Goal: Book appointment/travel/reservation

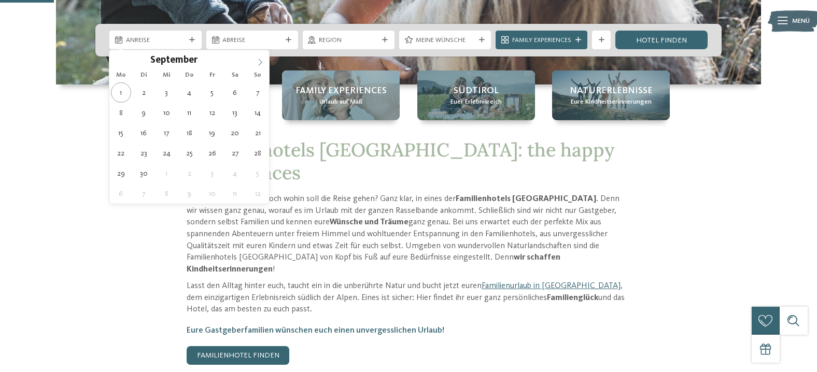
scroll to position [264, 0]
click at [261, 64] on icon at bounding box center [260, 62] width 7 height 7
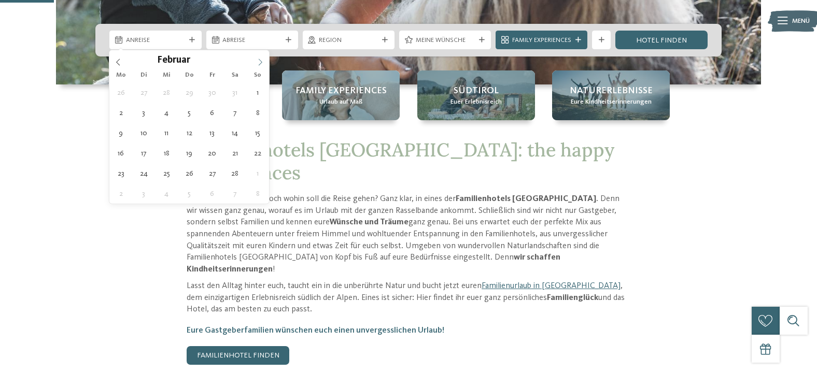
click at [261, 64] on icon at bounding box center [260, 62] width 7 height 7
type input "****"
click at [261, 64] on icon at bounding box center [260, 62] width 7 height 7
click at [262, 59] on span at bounding box center [260, 59] width 18 height 18
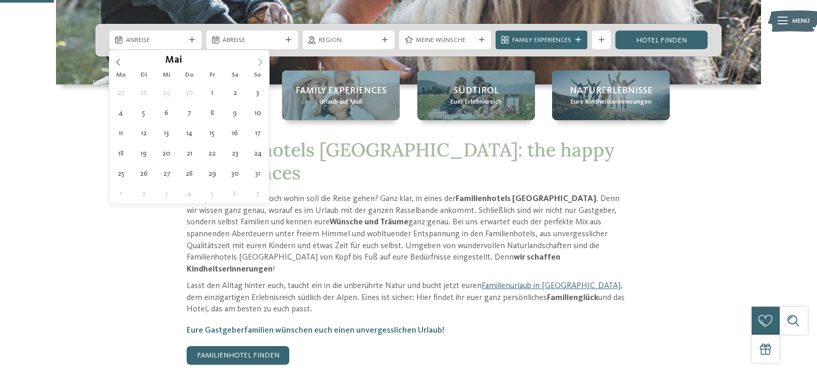
click at [262, 59] on span at bounding box center [260, 59] width 18 height 18
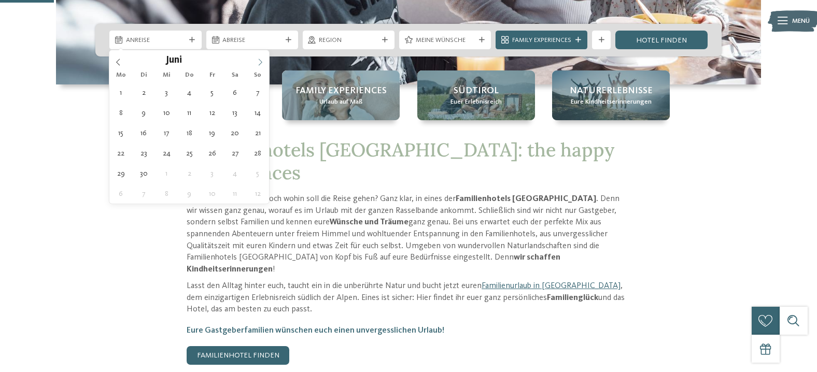
click at [262, 59] on span at bounding box center [260, 59] width 18 height 18
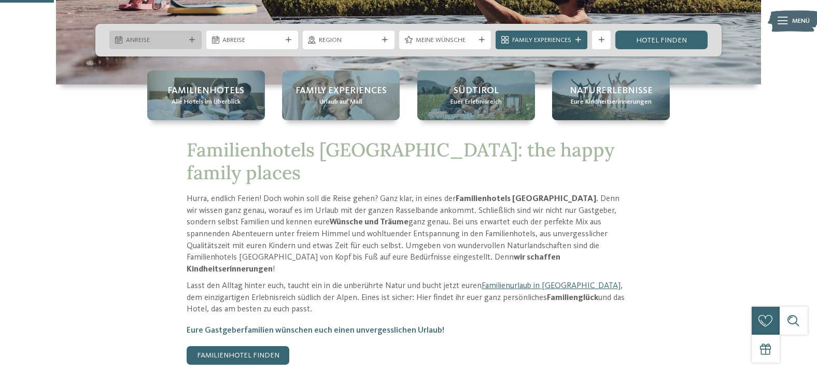
click at [181, 35] on div "Anreise" at bounding box center [156, 40] width 64 height 10
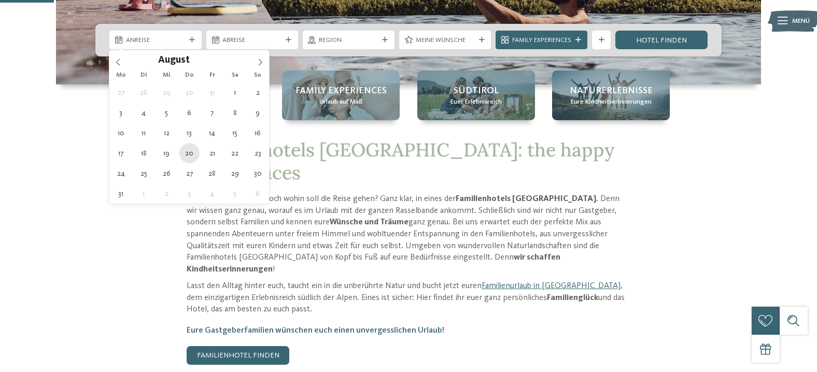
type div "[DATE]"
type input "****"
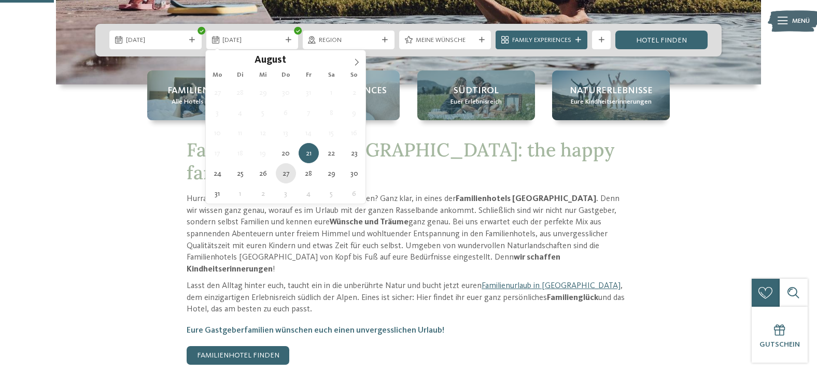
type div "[DATE]"
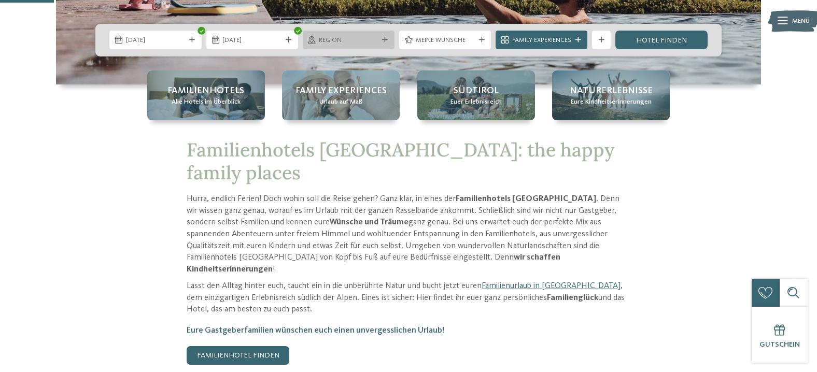
click at [341, 37] on span "Region" at bounding box center [348, 40] width 59 height 9
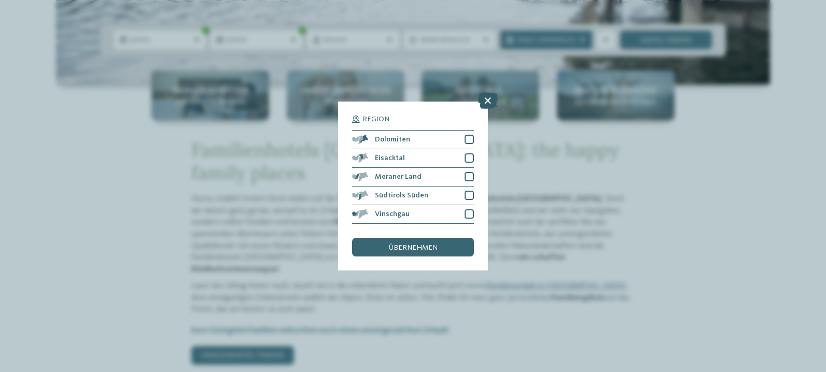
click at [484, 98] on icon at bounding box center [488, 100] width 20 height 17
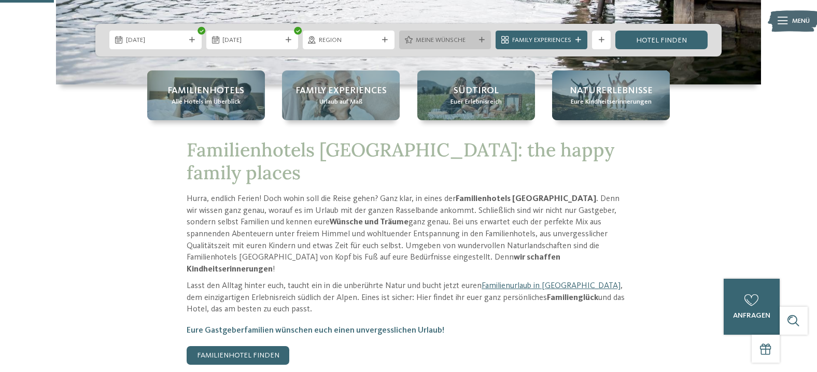
click at [454, 39] on span "Meine Wünsche" at bounding box center [445, 40] width 59 height 9
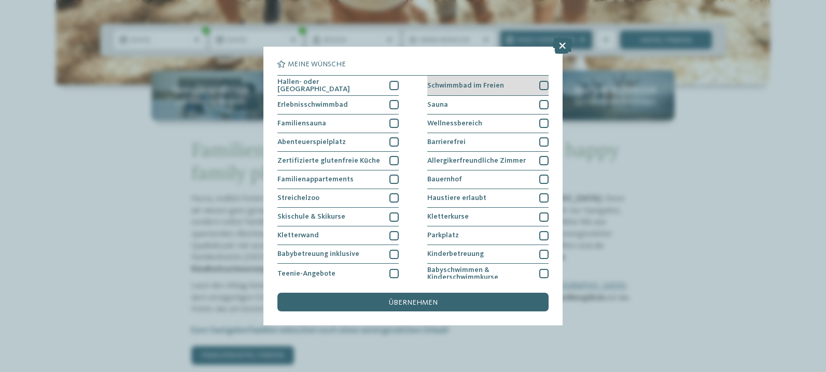
click at [493, 83] on span "Schwimmbad im Freien" at bounding box center [465, 85] width 77 height 7
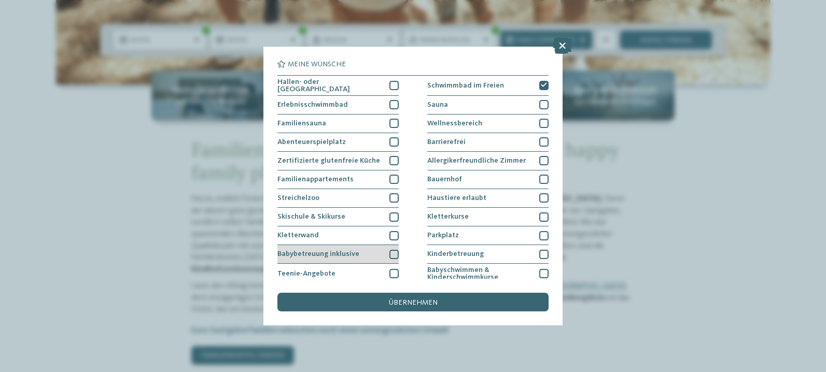
click at [352, 251] on span "Babybetreuung inklusive" at bounding box center [318, 253] width 82 height 7
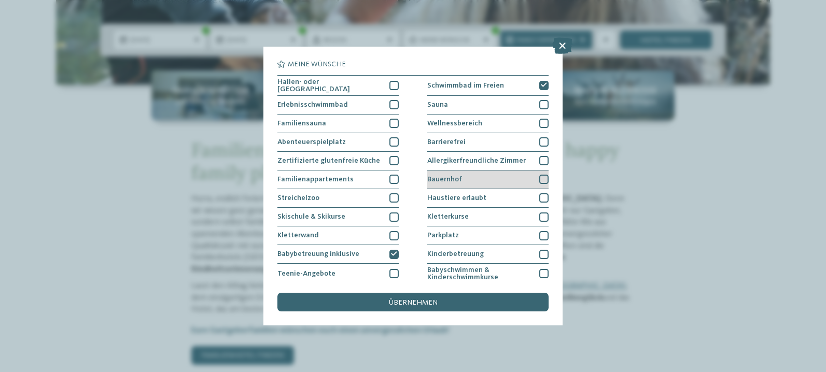
click at [445, 174] on div "Bauernhof" at bounding box center [487, 180] width 121 height 19
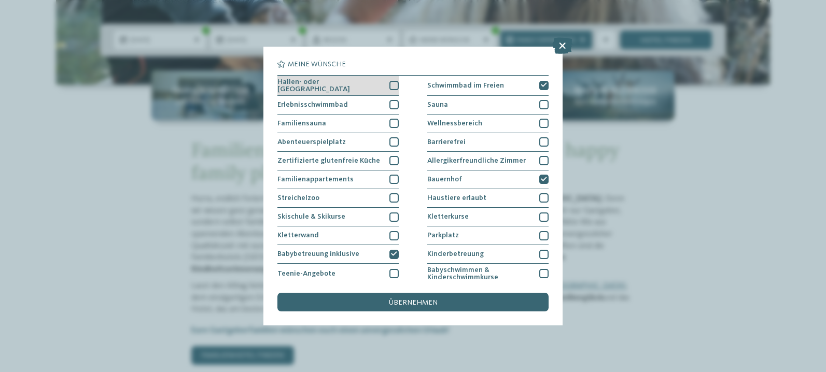
click at [357, 85] on span "Hallen- oder [GEOGRAPHIC_DATA]" at bounding box center [329, 85] width 105 height 15
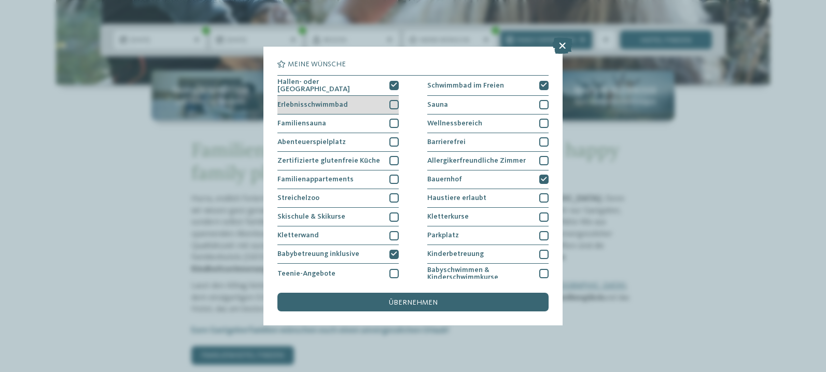
click at [354, 104] on div "Erlebnisschwimmbad" at bounding box center [337, 105] width 121 height 19
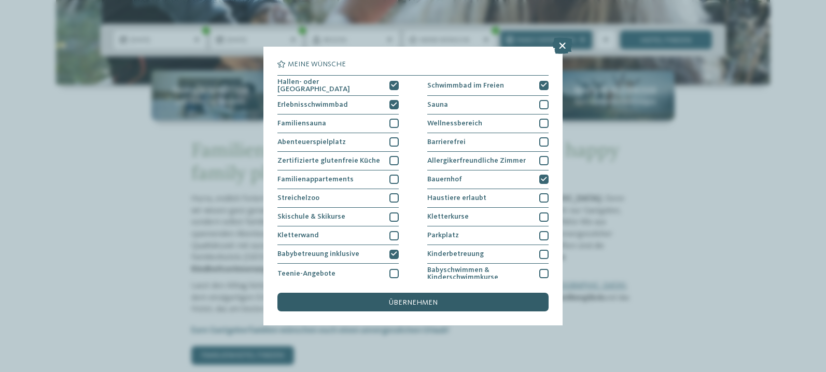
click at [403, 304] on span "übernehmen" at bounding box center [413, 302] width 49 height 7
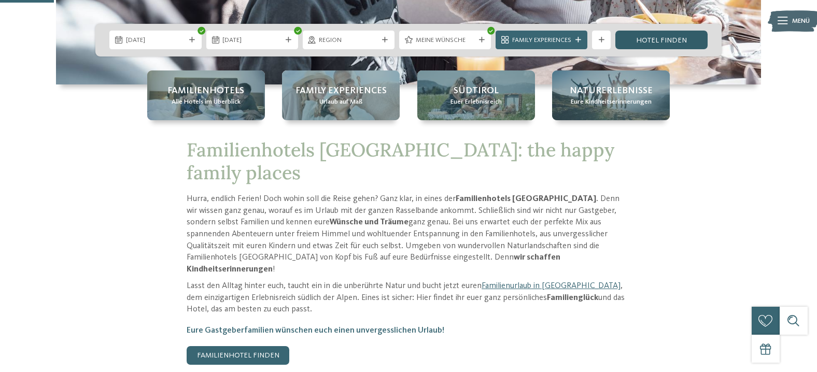
click at [646, 45] on link "Hotel finden" at bounding box center [662, 40] width 92 height 19
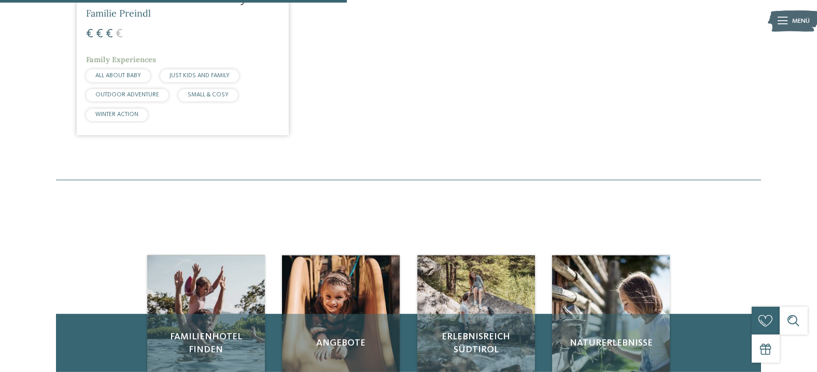
scroll to position [354, 0]
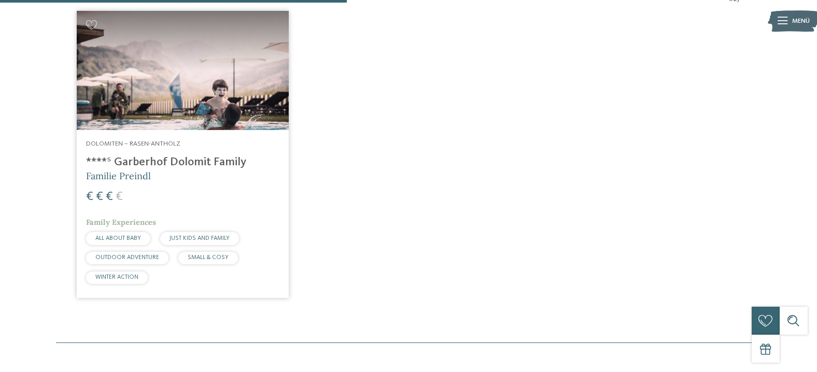
click at [189, 155] on div "Dolomiten – Rasen-Antholz ****ˢ Garberhof Dolomit Family Familie Preindl € € € …" at bounding box center [183, 214] width 212 height 168
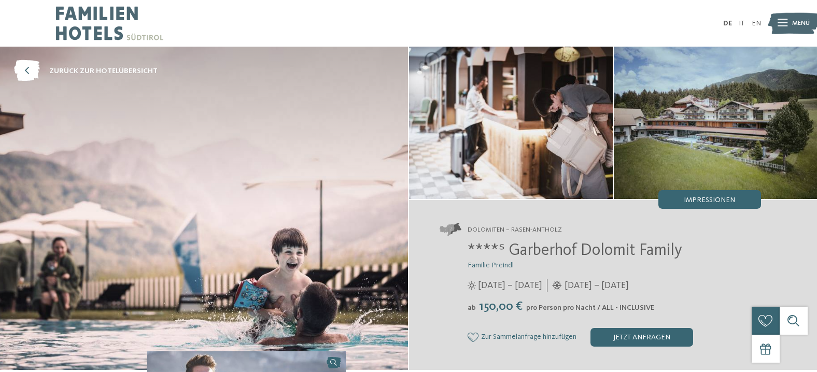
click at [655, 129] on img at bounding box center [716, 123] width 204 height 152
click at [711, 200] on span "Impressionen" at bounding box center [709, 200] width 51 height 7
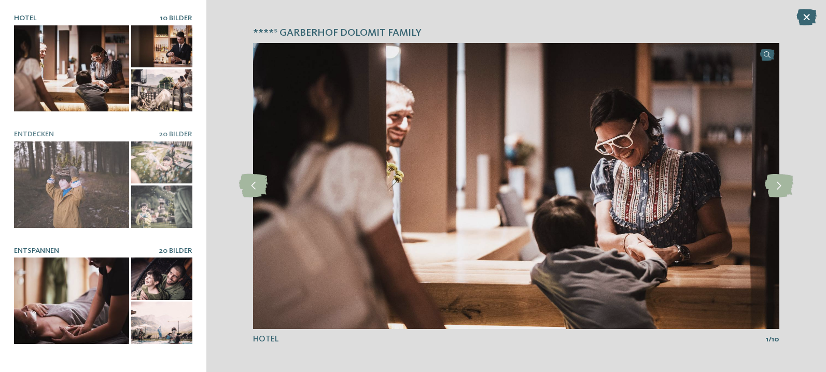
click at [86, 308] on div at bounding box center [71, 301] width 115 height 86
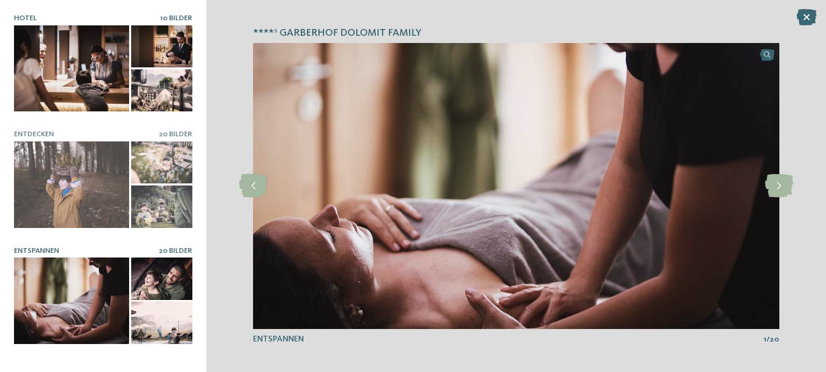
click at [145, 69] on div at bounding box center [162, 90] width 62 height 42
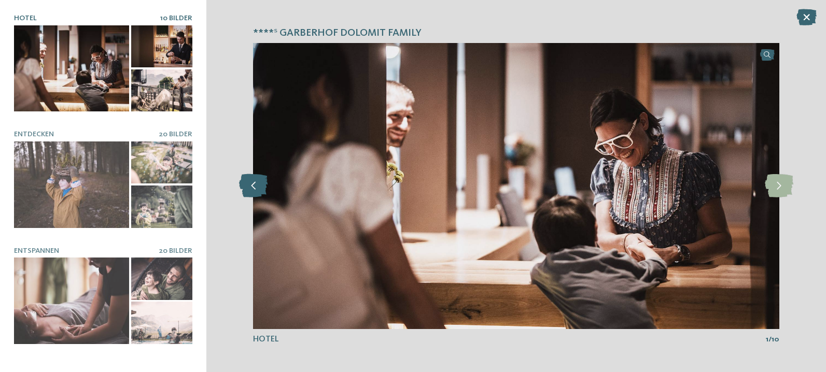
click at [250, 183] on icon at bounding box center [253, 185] width 29 height 23
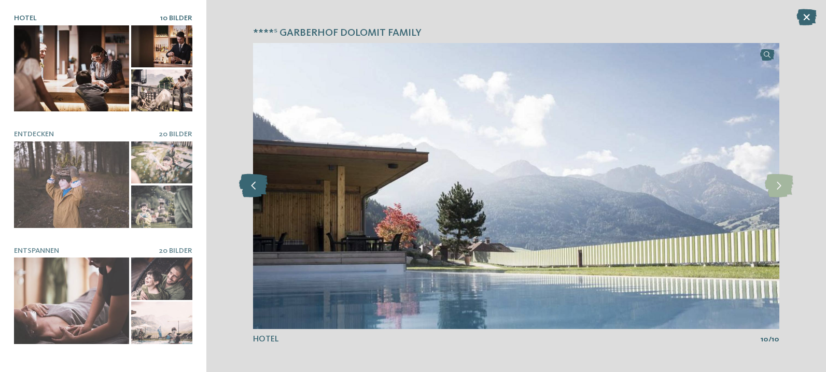
click at [250, 183] on icon at bounding box center [253, 185] width 29 height 23
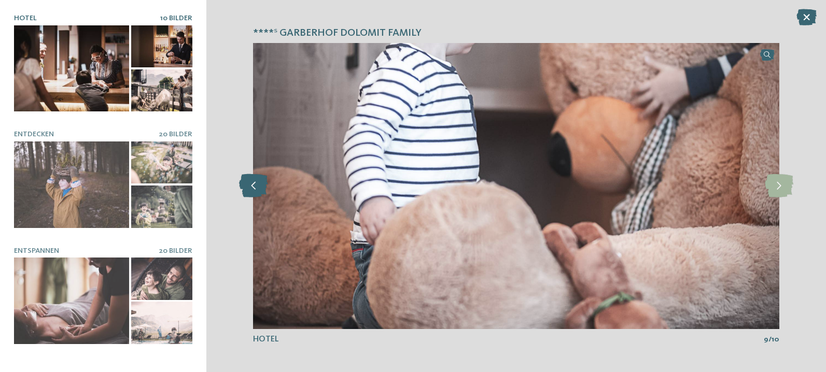
click at [250, 183] on icon at bounding box center [253, 185] width 29 height 23
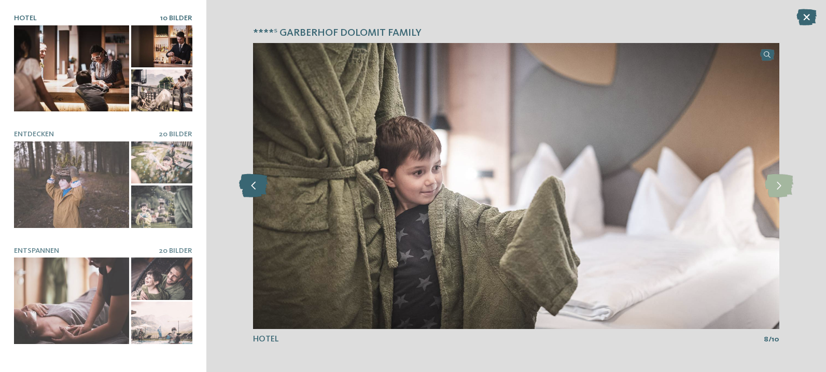
click at [250, 183] on icon at bounding box center [253, 185] width 29 height 23
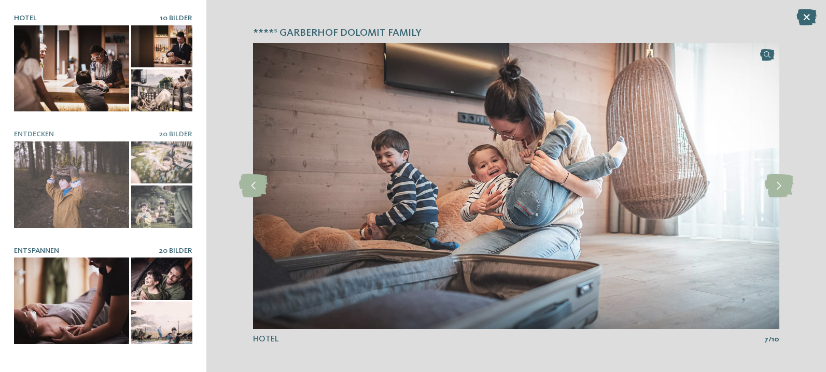
click at [97, 302] on div at bounding box center [71, 301] width 115 height 86
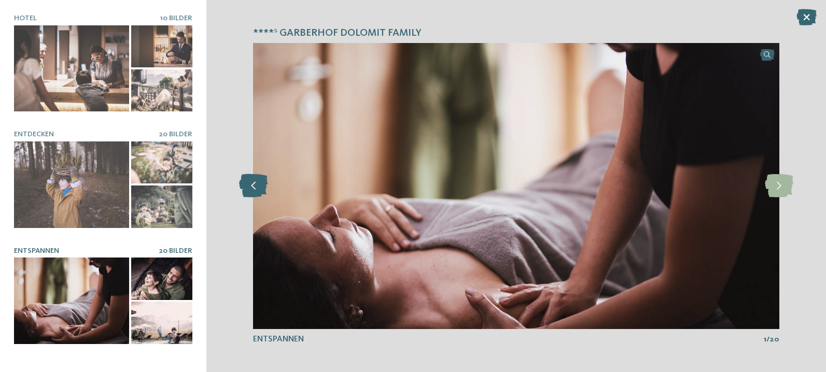
click at [246, 181] on icon at bounding box center [253, 185] width 29 height 23
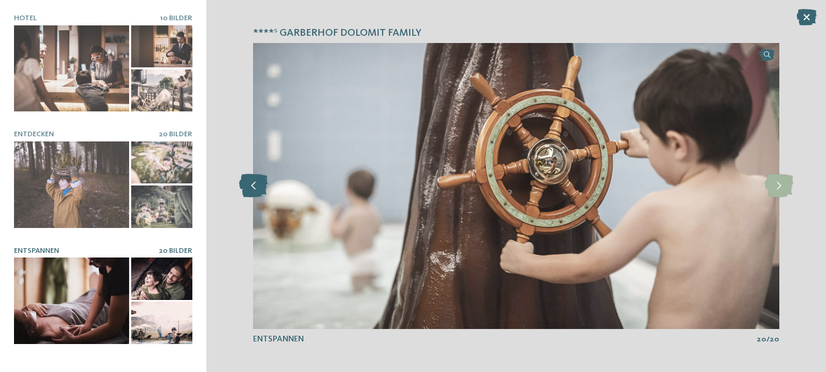
click at [246, 181] on icon at bounding box center [253, 185] width 29 height 23
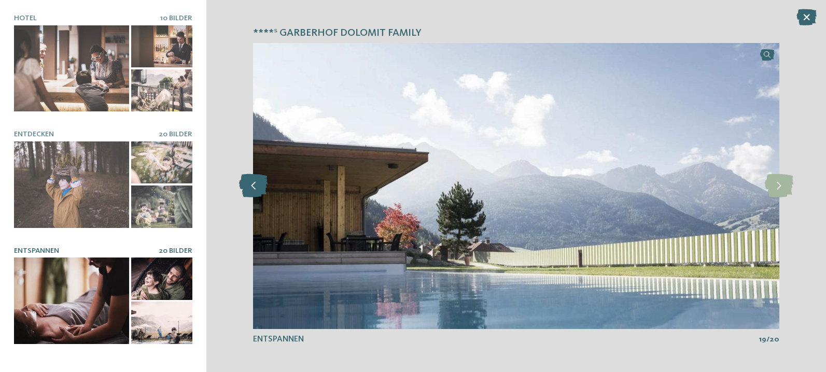
click at [246, 181] on icon at bounding box center [253, 185] width 29 height 23
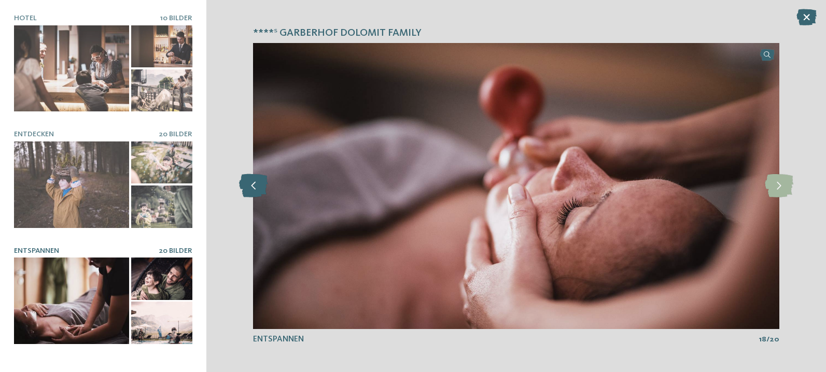
click at [246, 181] on icon at bounding box center [253, 185] width 29 height 23
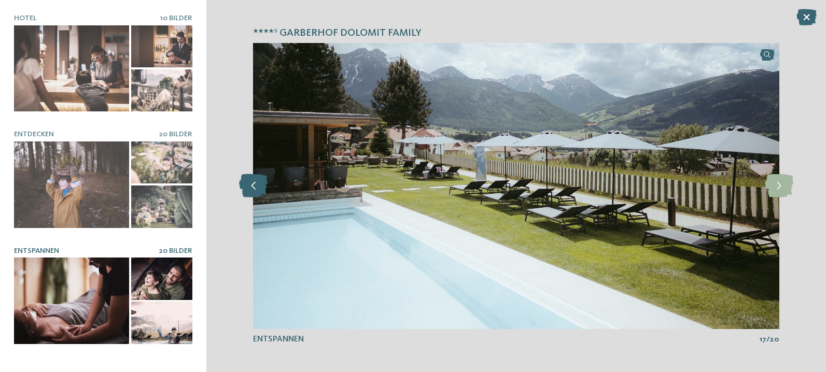
click at [246, 181] on icon at bounding box center [253, 185] width 29 height 23
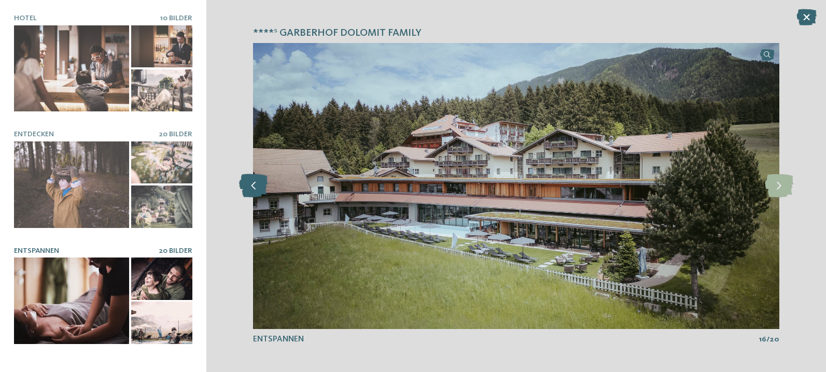
click at [246, 181] on icon at bounding box center [253, 185] width 29 height 23
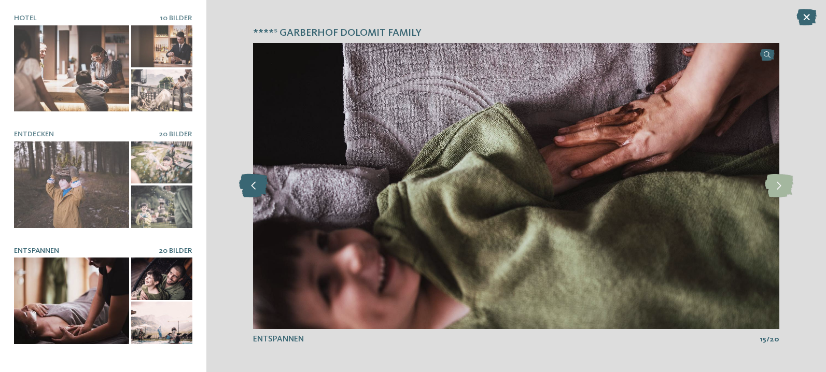
click at [246, 181] on icon at bounding box center [253, 185] width 29 height 23
